Goal: Task Accomplishment & Management: Use online tool/utility

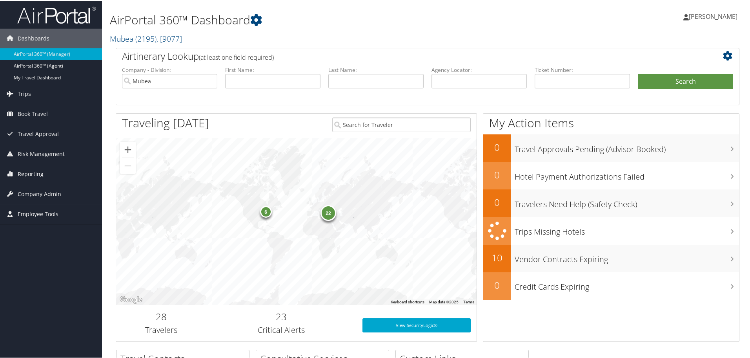
click at [31, 174] on span "Reporting" at bounding box center [31, 173] width 26 height 20
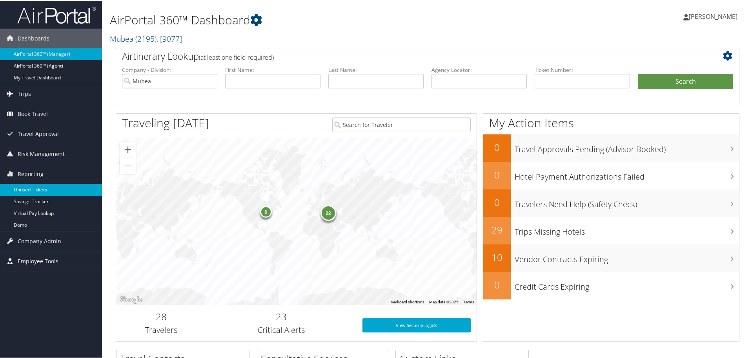
click at [34, 188] on link "Unused Tickets" at bounding box center [51, 189] width 102 height 12
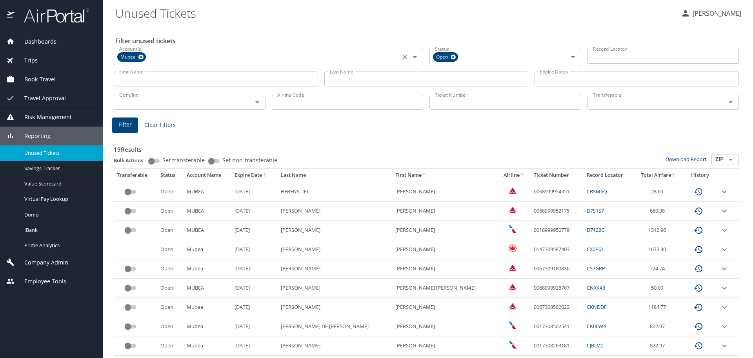
click at [143, 57] on icon at bounding box center [141, 57] width 5 height 5
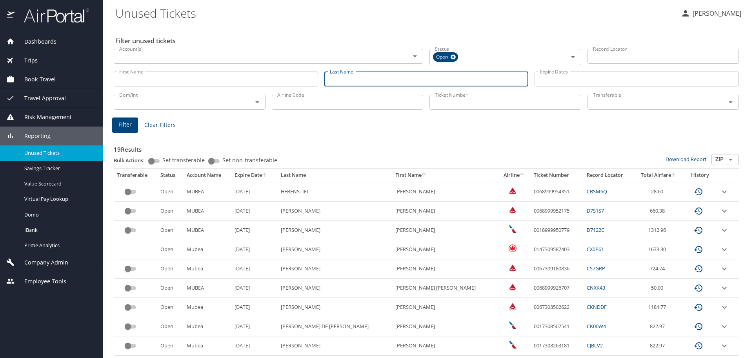
click at [344, 75] on input "Last Name" at bounding box center [427, 78] width 204 height 15
type input "abraham"
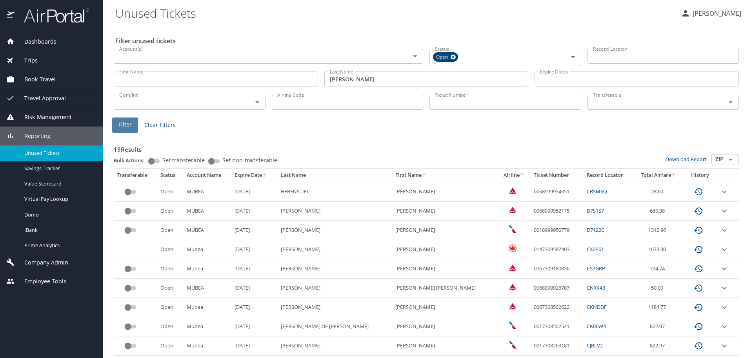
click at [122, 122] on span "Filter" at bounding box center [125, 125] width 13 height 10
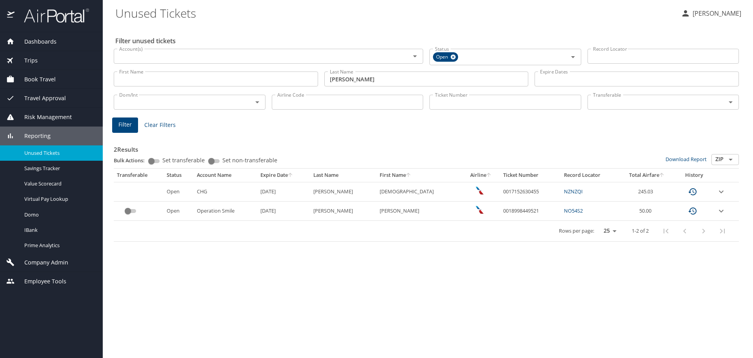
click at [301, 102] on input "Airline Code" at bounding box center [348, 102] width 152 height 15
type input "dl"
click at [117, 126] on button "Filter" at bounding box center [125, 124] width 26 height 15
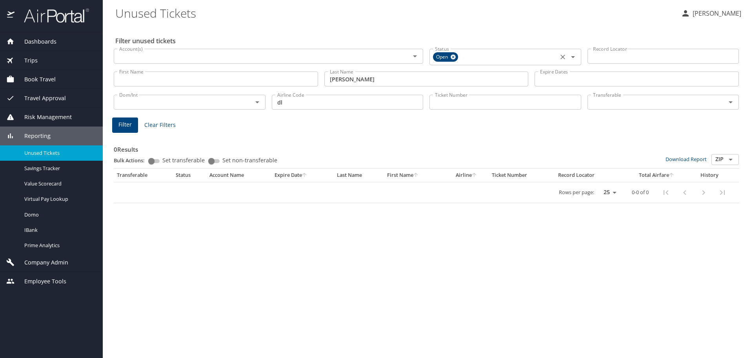
click at [454, 55] on icon at bounding box center [453, 57] width 5 height 5
click at [122, 123] on span "Filter" at bounding box center [125, 124] width 13 height 10
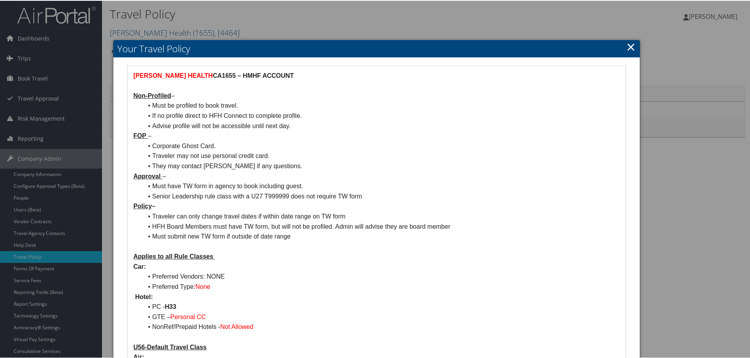
click at [627, 45] on link "×" at bounding box center [631, 46] width 9 height 16
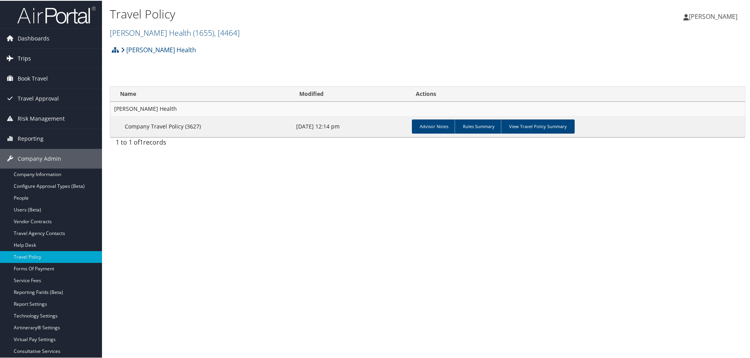
click at [12, 55] on icon at bounding box center [10, 57] width 12 height 12
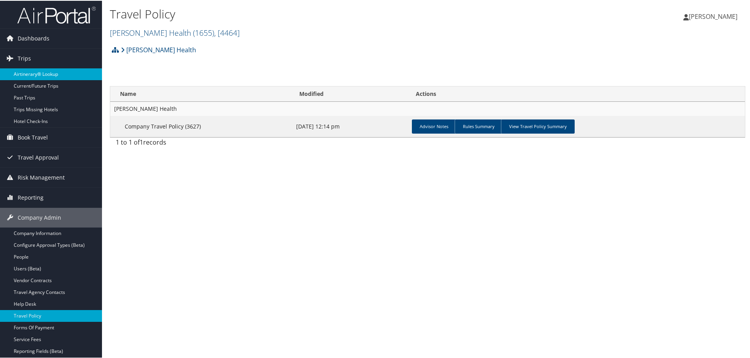
click at [33, 72] on link "Airtinerary® Lookup" at bounding box center [51, 73] width 102 height 12
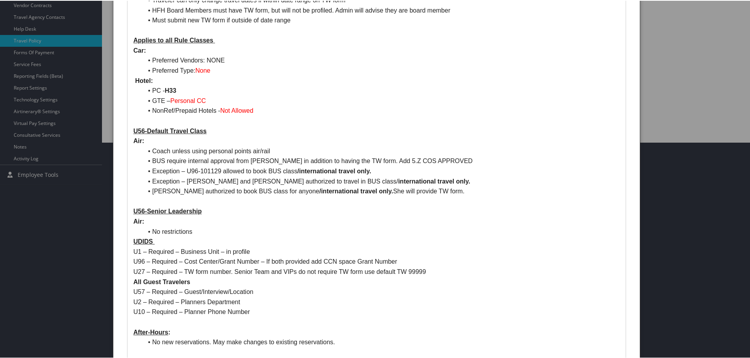
scroll to position [235, 0]
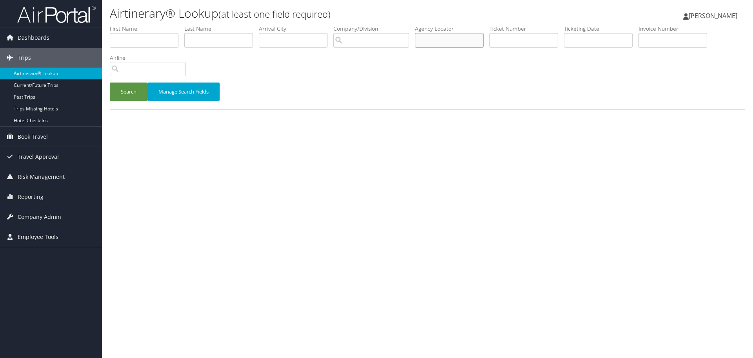
click at [444, 37] on input "text" at bounding box center [449, 40] width 69 height 15
click at [122, 92] on button "Search" at bounding box center [129, 91] width 38 height 18
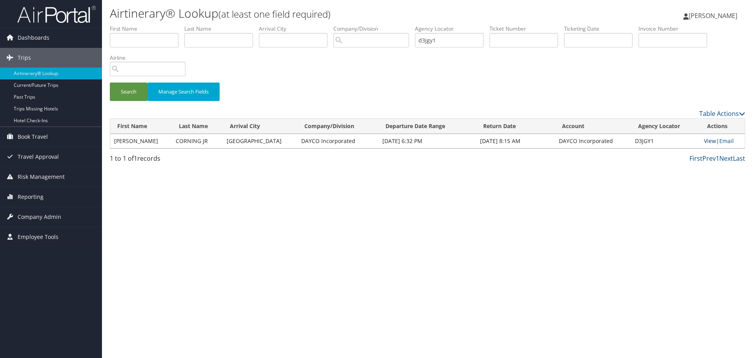
click at [707, 140] on link "View" at bounding box center [710, 140] width 12 height 7
drag, startPoint x: 453, startPoint y: 39, endPoint x: 37, endPoint y: 62, distance: 417.0
click at [115, 25] on ul "First Name Last Name Departure City Arrival City Company/Division Airport/City …" at bounding box center [428, 25] width 636 height 0
type input "d3k0lc"
drag, startPoint x: 130, startPoint y: 90, endPoint x: 137, endPoint y: 91, distance: 6.3
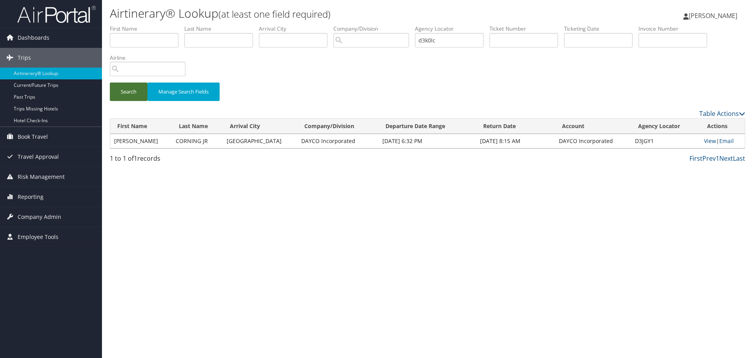
click at [130, 90] on button "Search" at bounding box center [129, 91] width 38 height 18
click at [706, 140] on link "View" at bounding box center [710, 140] width 12 height 7
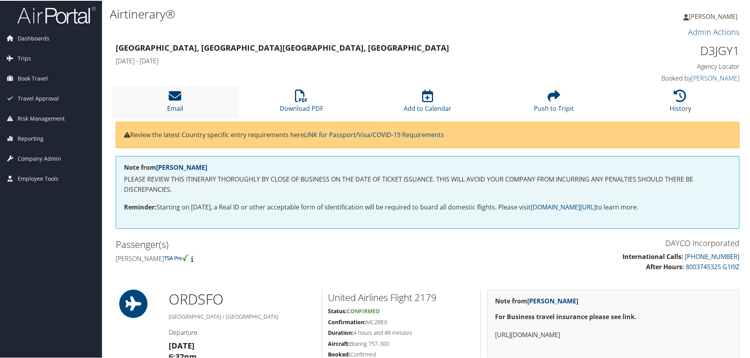
click at [169, 98] on icon at bounding box center [175, 95] width 13 height 13
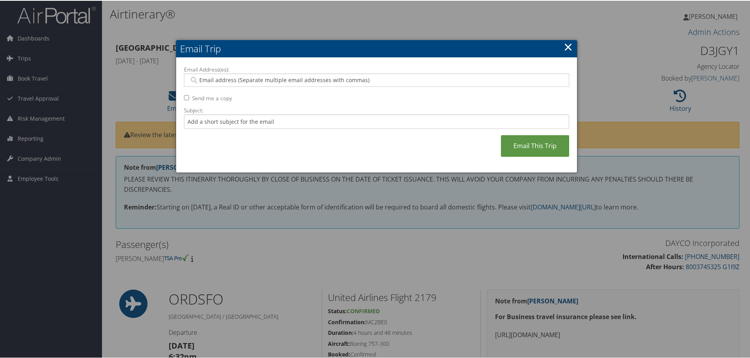
click at [195, 77] on input "Email Address(es):" at bounding box center [376, 79] width 375 height 8
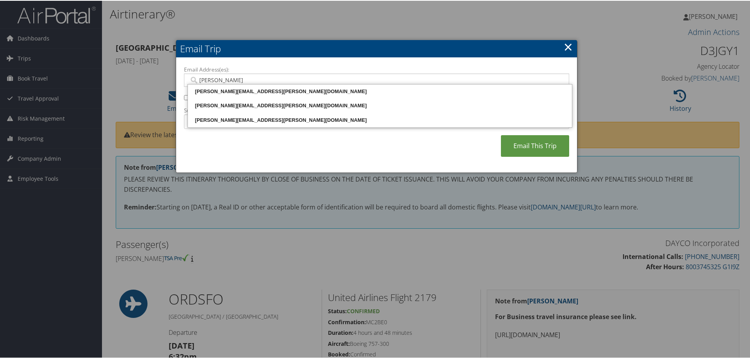
type input "[PERSON_NAME]."
click at [230, 102] on div "[PERSON_NAME][EMAIL_ADDRESS][PERSON_NAME][DOMAIN_NAME]" at bounding box center [380, 105] width 382 height 8
type input "[PERSON_NAME][EMAIL_ADDRESS][PERSON_NAME][DOMAIN_NAME]"
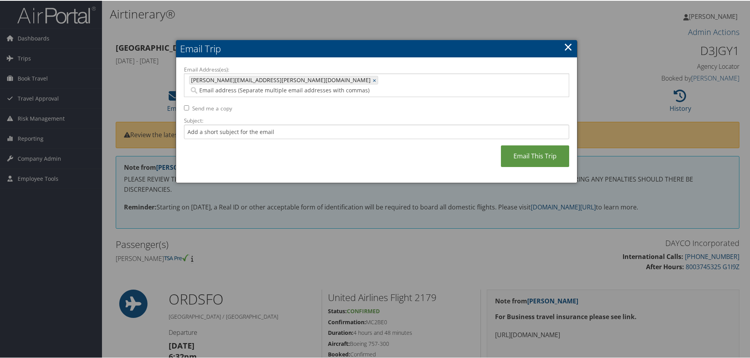
drag, startPoint x: 538, startPoint y: 145, endPoint x: 445, endPoint y: 137, distance: 93.3
click at [538, 144] on link "Email This Trip" at bounding box center [535, 155] width 68 height 22
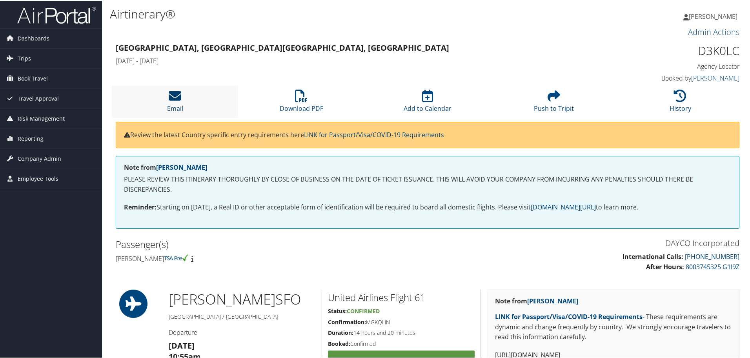
click at [179, 96] on icon at bounding box center [175, 95] width 13 height 13
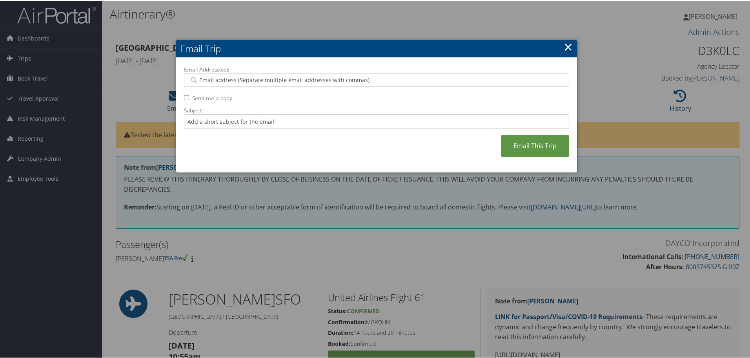
click at [208, 77] on input "Email Address(es):" at bounding box center [376, 79] width 375 height 8
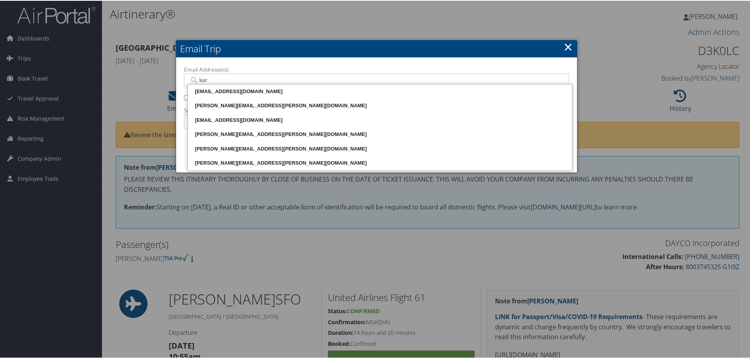
type input "kare"
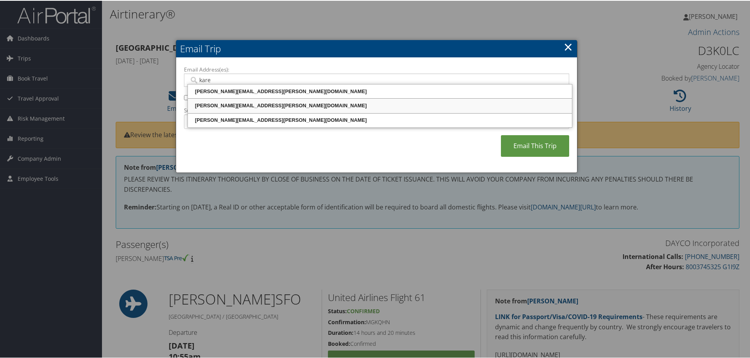
drag, startPoint x: 221, startPoint y: 105, endPoint x: 432, endPoint y: 131, distance: 212.7
click at [222, 105] on div "[PERSON_NAME][EMAIL_ADDRESS][PERSON_NAME][DOMAIN_NAME]" at bounding box center [380, 105] width 382 height 8
type input "[PERSON_NAME][EMAIL_ADDRESS][PERSON_NAME][DOMAIN_NAME]"
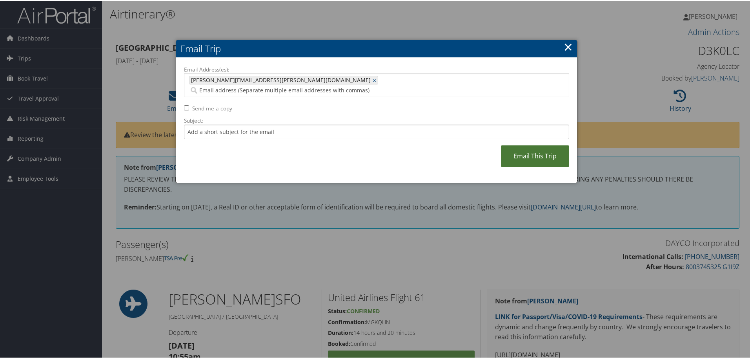
click at [529, 146] on link "Email This Trip" at bounding box center [535, 155] width 68 height 22
